Goal: Task Accomplishment & Management: Manage account settings

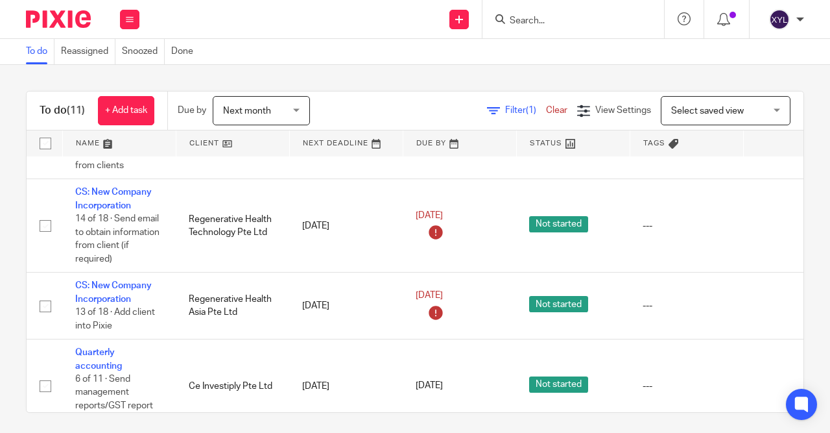
scroll to position [340, 0]
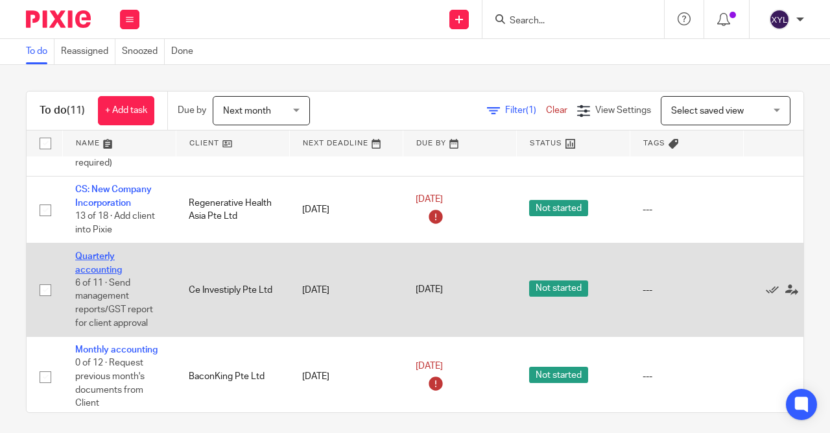
click at [96, 274] on link "Quarterly accounting" at bounding box center [98, 263] width 47 height 22
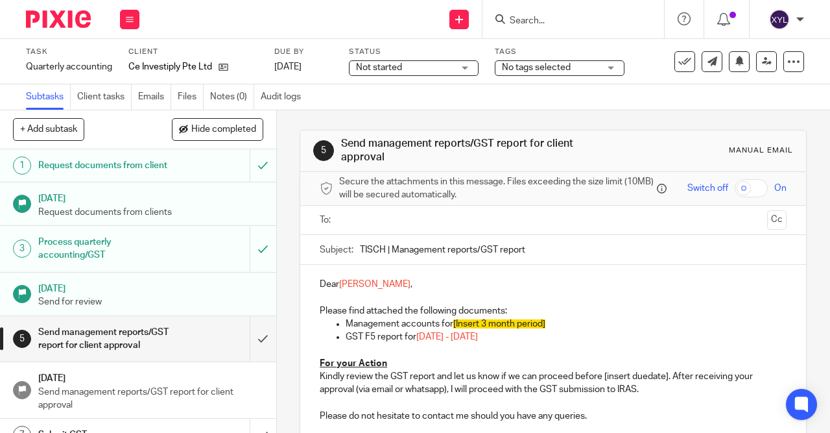
scroll to position [163, 0]
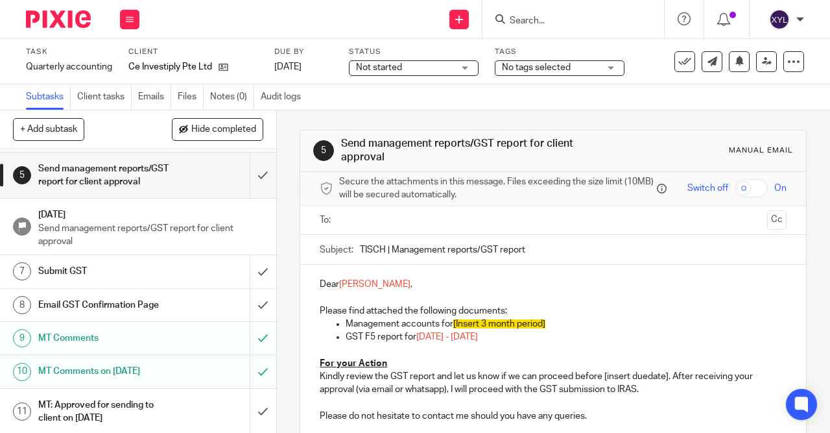
click at [102, 408] on h1 "MT: Approved for sending to client on [DATE]" at bounding box center [104, 411] width 132 height 33
